Goal: Task Accomplishment & Management: Manage account settings

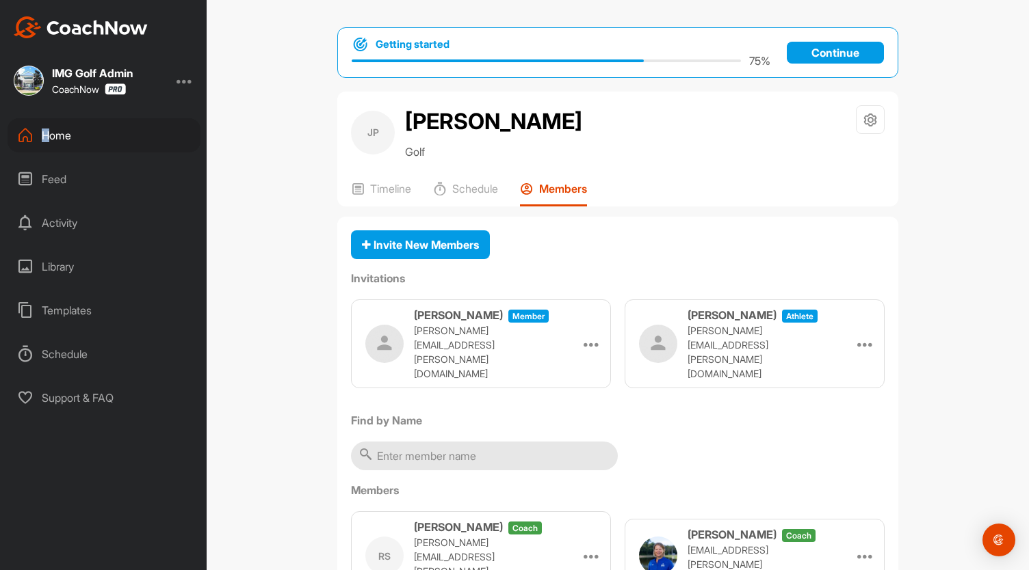
click at [47, 137] on div "Home" at bounding box center [104, 135] width 193 height 34
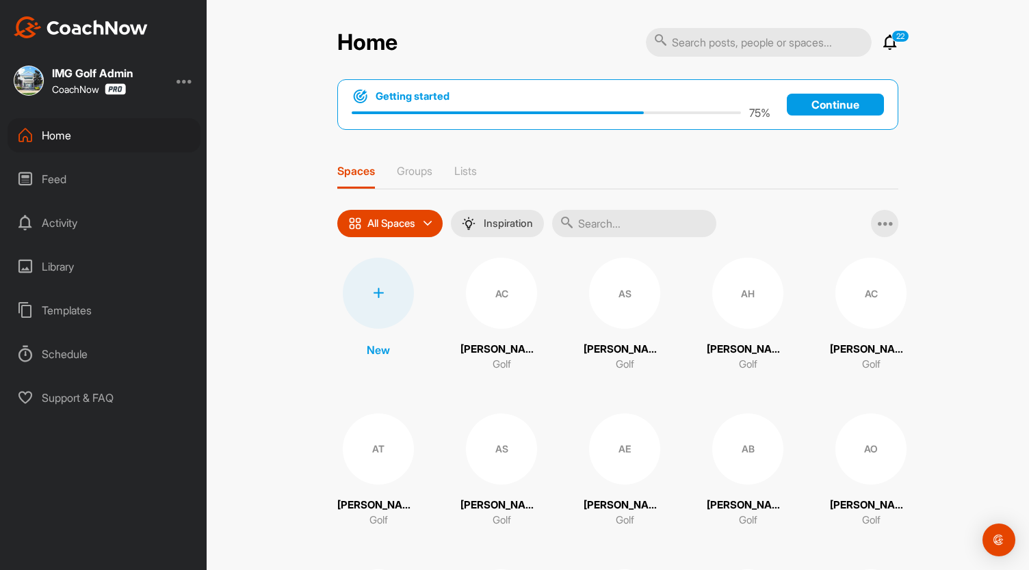
click at [590, 213] on input "text" at bounding box center [634, 223] width 164 height 27
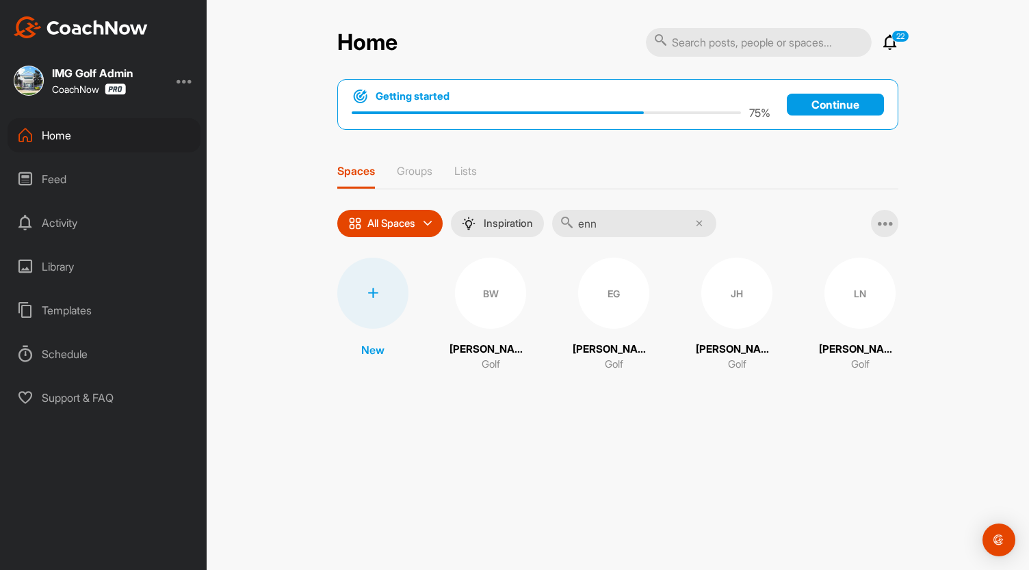
type input "enn"
click at [611, 315] on div "EG" at bounding box center [613, 293] width 71 height 71
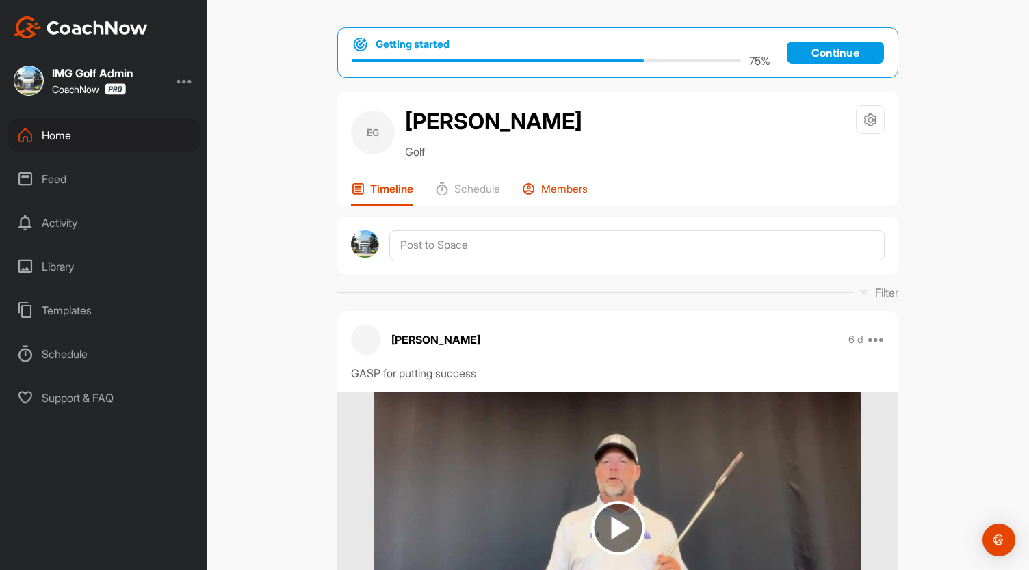
click at [560, 196] on div "Members" at bounding box center [555, 194] width 66 height 25
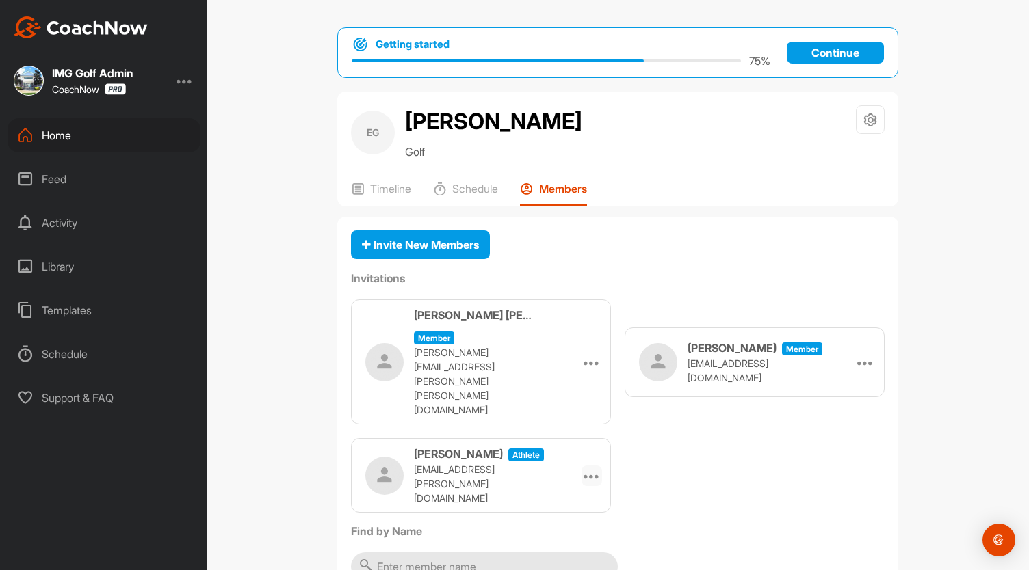
click at [592, 466] on div at bounding box center [591, 476] width 21 height 21
click at [540, 536] on li "Re-send" at bounding box center [565, 557] width 73 height 43
click at [581, 466] on div at bounding box center [591, 476] width 21 height 21
click at [563, 536] on li "Re-send" at bounding box center [565, 557] width 73 height 43
click at [79, 136] on div "Home" at bounding box center [104, 135] width 193 height 34
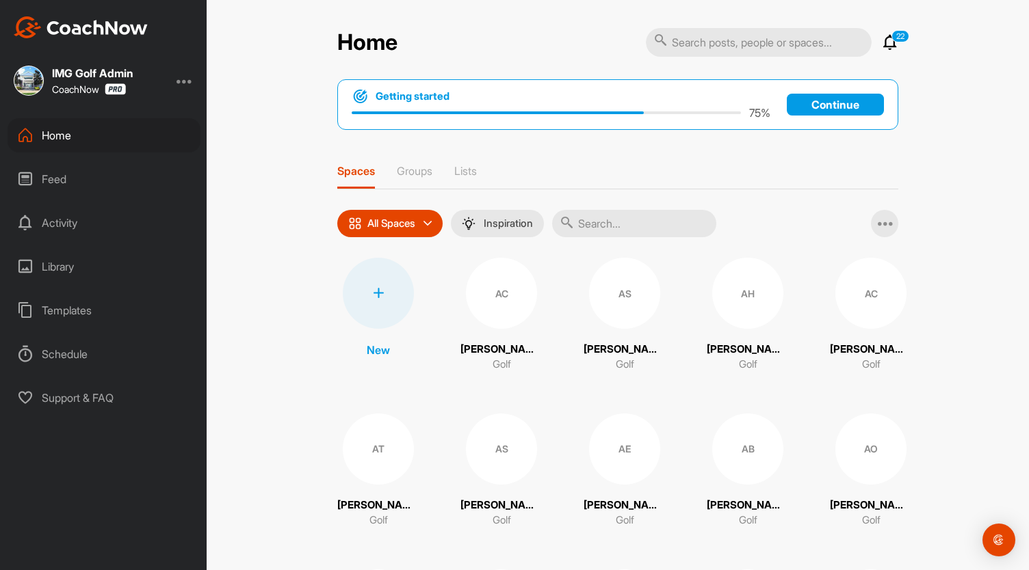
click at [621, 223] on input "text" at bounding box center [634, 223] width 164 height 27
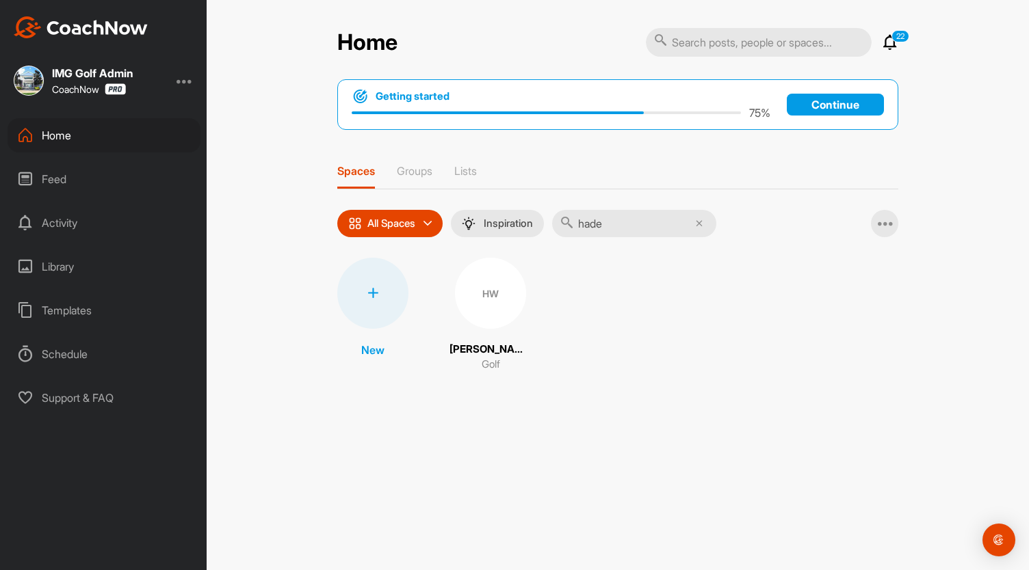
type input "hade"
click at [501, 277] on div "HW" at bounding box center [490, 293] width 71 height 71
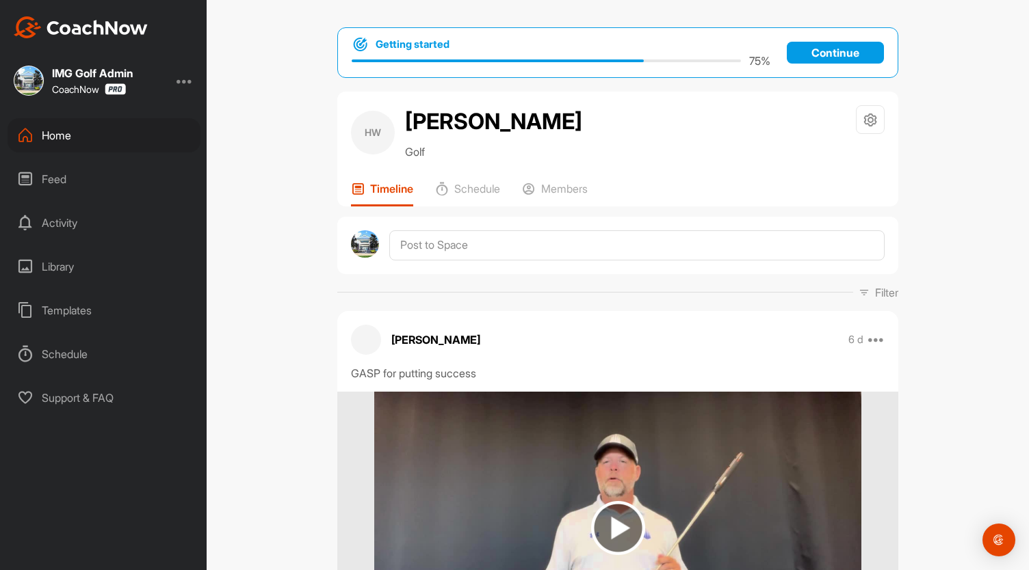
click at [561, 176] on div "[PERSON_NAME] [PERSON_NAME] Golf Space Settings Your Notifications Timeline Sch…" at bounding box center [617, 149] width 561 height 115
click at [558, 190] on p "Members" at bounding box center [564, 189] width 47 height 14
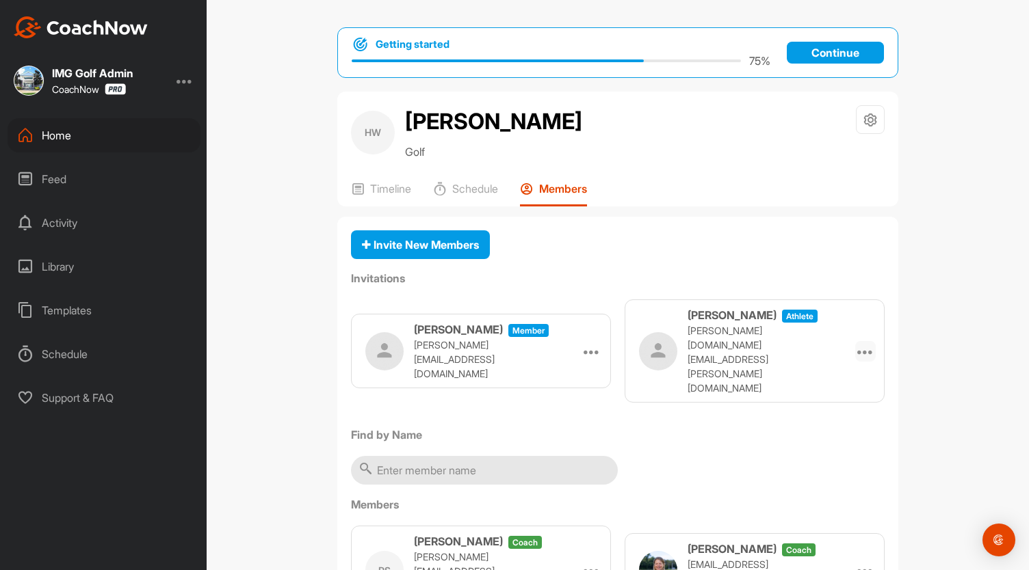
click at [855, 341] on div at bounding box center [865, 351] width 21 height 21
click at [837, 412] on li "Re-send" at bounding box center [838, 432] width 73 height 43
click at [858, 345] on div "[PERSON_NAME] athlete [PERSON_NAME][DOMAIN_NAME][EMAIL_ADDRESS][PERSON_NAME][DO…" at bounding box center [754, 351] width 260 height 103
click at [863, 343] on icon at bounding box center [865, 351] width 16 height 16
click at [835, 411] on li "Re-send" at bounding box center [838, 432] width 73 height 43
